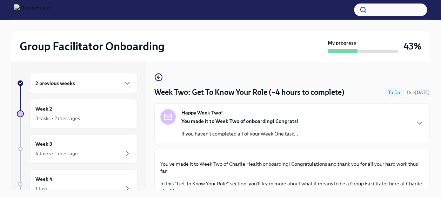
click at [116, 85] on div "2 previous weeks" at bounding box center [83, 83] width 96 height 8
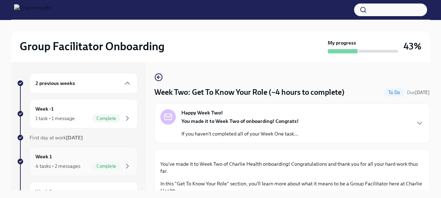
click at [79, 162] on div "4 tasks • 2 messages Complete" at bounding box center [83, 166] width 96 height 8
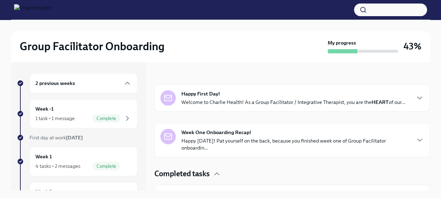
scroll to position [93, 0]
click at [252, 90] on div "Happy First Day! Welcome to Charlie Health! As a Group Facilitator / Integrativ…" at bounding box center [293, 97] width 224 height 15
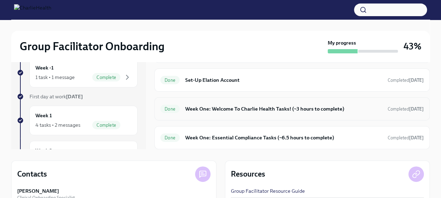
scroll to position [41, 0]
click at [245, 112] on h6 "Week One: Welcome To Charlie Health Tasks! (~3 hours to complete)" at bounding box center [283, 109] width 197 height 8
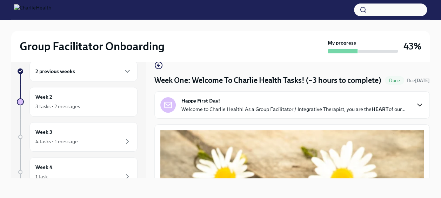
click at [416, 109] on icon "button" at bounding box center [420, 105] width 8 height 8
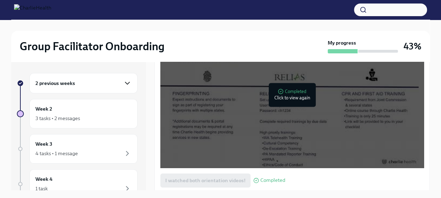
click at [123, 84] on icon "button" at bounding box center [127, 83] width 8 height 8
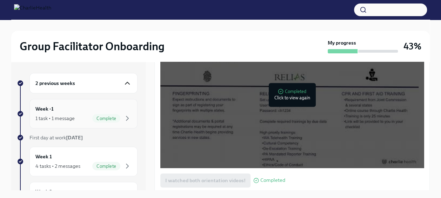
click at [109, 116] on span "Complete" at bounding box center [106, 118] width 28 height 5
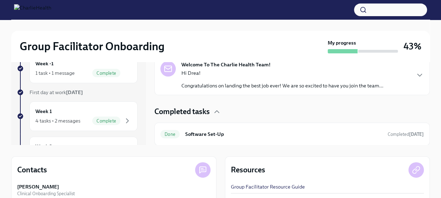
scroll to position [46, 0]
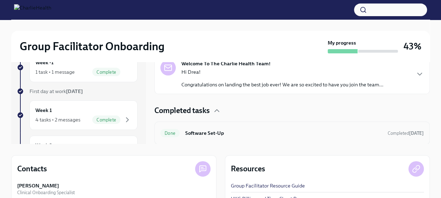
click at [240, 134] on h6 "Software Set-Up" at bounding box center [283, 133] width 197 height 8
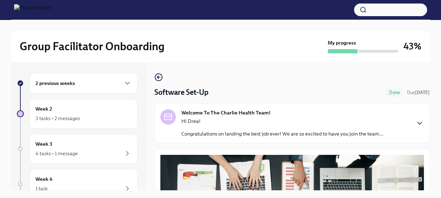
click at [416, 126] on icon "button" at bounding box center [420, 123] width 8 height 8
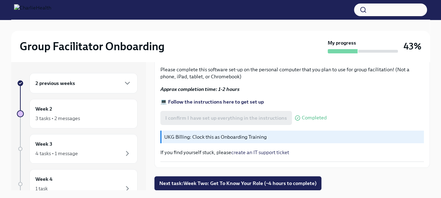
scroll to position [602, 0]
click at [210, 183] on span "Next task : Week Two: Get To Know Your Role (~4 hours to complete)" at bounding box center [237, 183] width 157 height 7
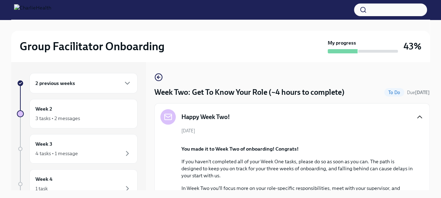
click at [89, 88] on div "2 previous weeks" at bounding box center [83, 83] width 108 height 20
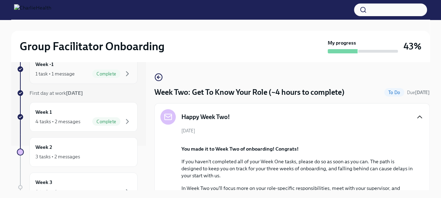
scroll to position [46, 0]
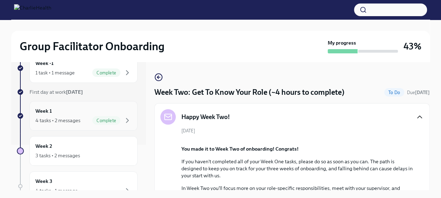
click at [67, 118] on div "4 tasks • 2 messages" at bounding box center [57, 120] width 45 height 7
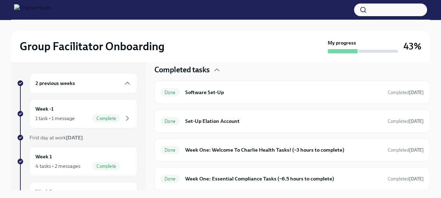
scroll to position [13, 0]
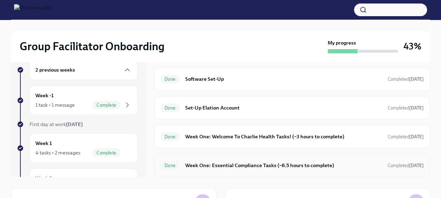
click at [254, 167] on h6 "Week One: Essential Compliance Tasks (~6.5 hours to complete)" at bounding box center [283, 165] width 197 height 8
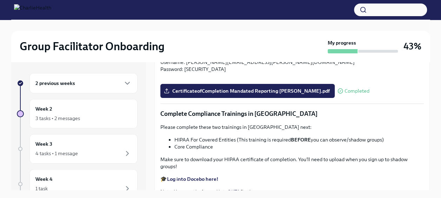
scroll to position [1111, 0]
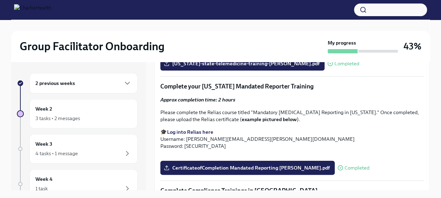
click at [109, 88] on div "2 previous weeks" at bounding box center [83, 83] width 108 height 20
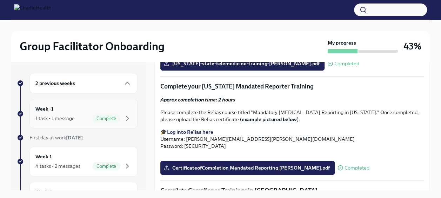
click at [105, 111] on div "Week -1 1 task • 1 message Complete" at bounding box center [83, 114] width 96 height 18
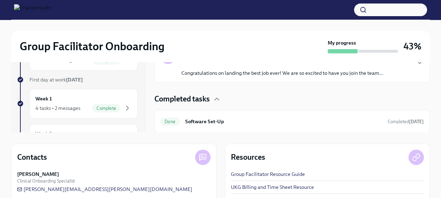
scroll to position [60, 0]
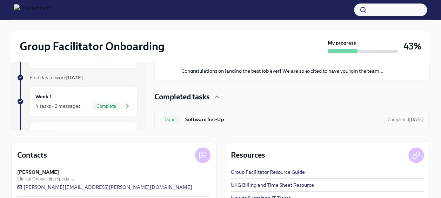
click at [216, 121] on h6 "Software Set-Up" at bounding box center [283, 119] width 197 height 8
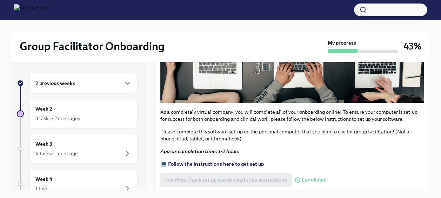
scroll to position [266, 0]
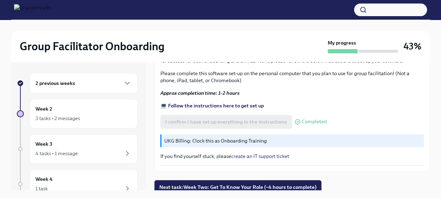
click at [193, 103] on strong "💻 Follow the instructions here to get set up" at bounding box center [212, 106] width 104 height 6
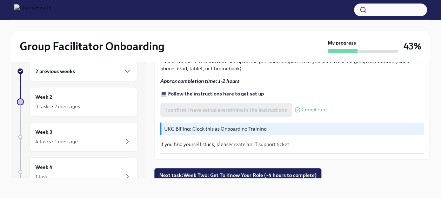
click at [90, 72] on div "2 previous weeks" at bounding box center [83, 71] width 96 height 8
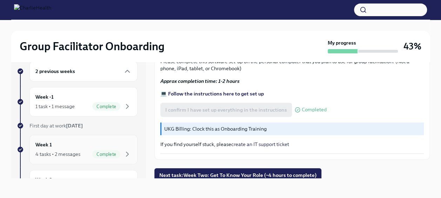
click at [81, 145] on div "Week 1 4 tasks • 2 messages Complete" at bounding box center [83, 150] width 96 height 18
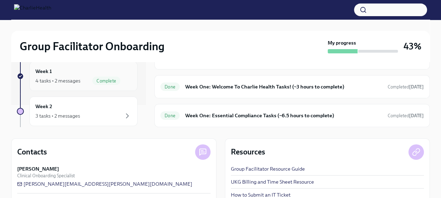
scroll to position [26, 0]
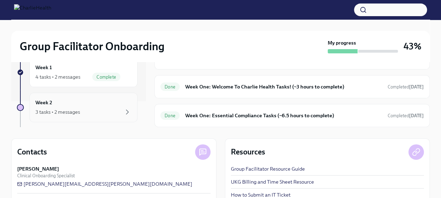
click at [98, 105] on div "Week 2 3 tasks • 2 messages" at bounding box center [83, 108] width 96 height 18
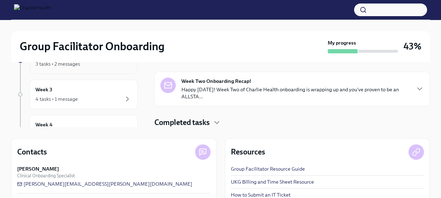
scroll to position [75, 0]
click at [90, 100] on div "4 tasks • 1 message" at bounding box center [83, 98] width 96 height 8
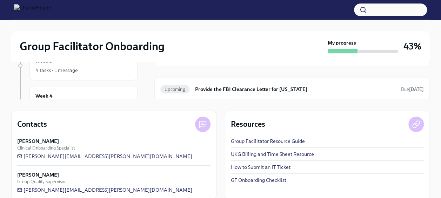
scroll to position [100, 0]
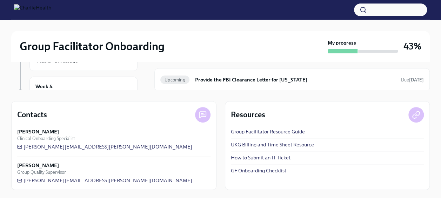
click at [296, 142] on link "UKG Billing and Time Sheet Resource" at bounding box center [272, 144] width 83 height 7
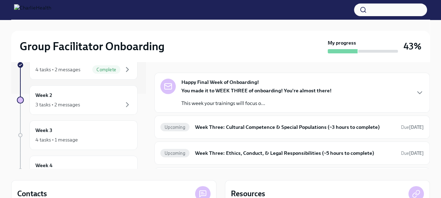
scroll to position [55, 0]
